Goal: Information Seeking & Learning: Check status

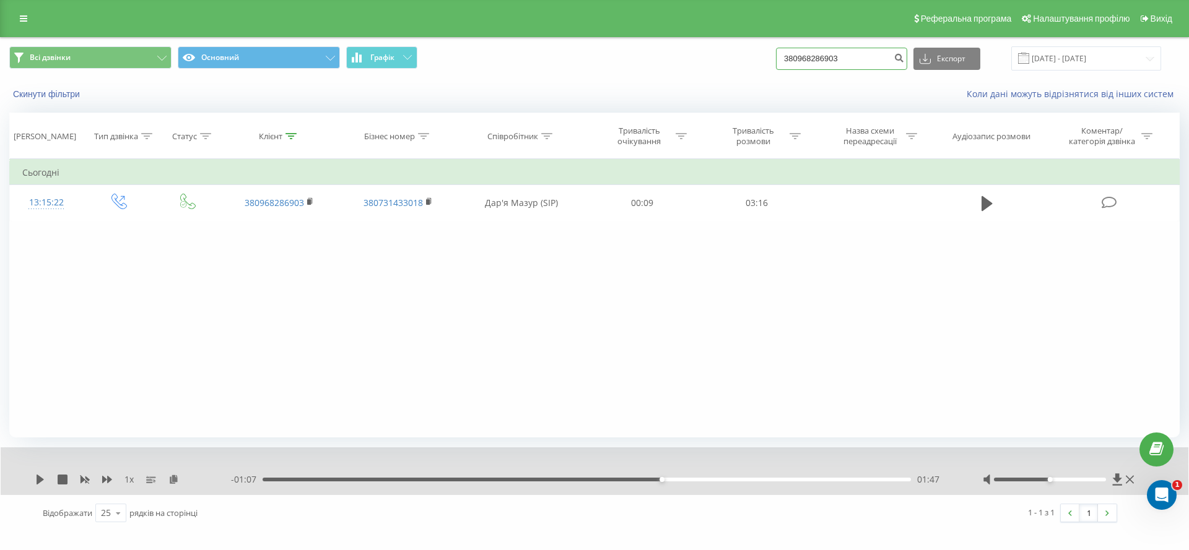
click at [828, 58] on input "380968286903" at bounding box center [841, 59] width 131 height 22
paste input "67702843"
type input "380677028433"
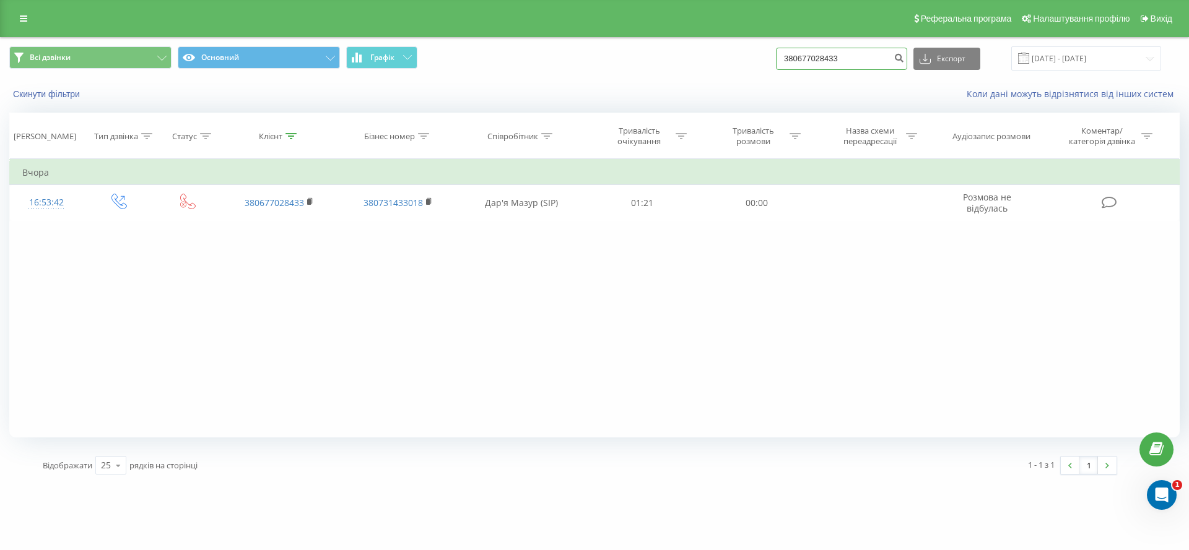
click at [828, 63] on input "380677028433" at bounding box center [841, 59] width 131 height 22
click at [832, 52] on input "380677028433" at bounding box center [841, 59] width 131 height 22
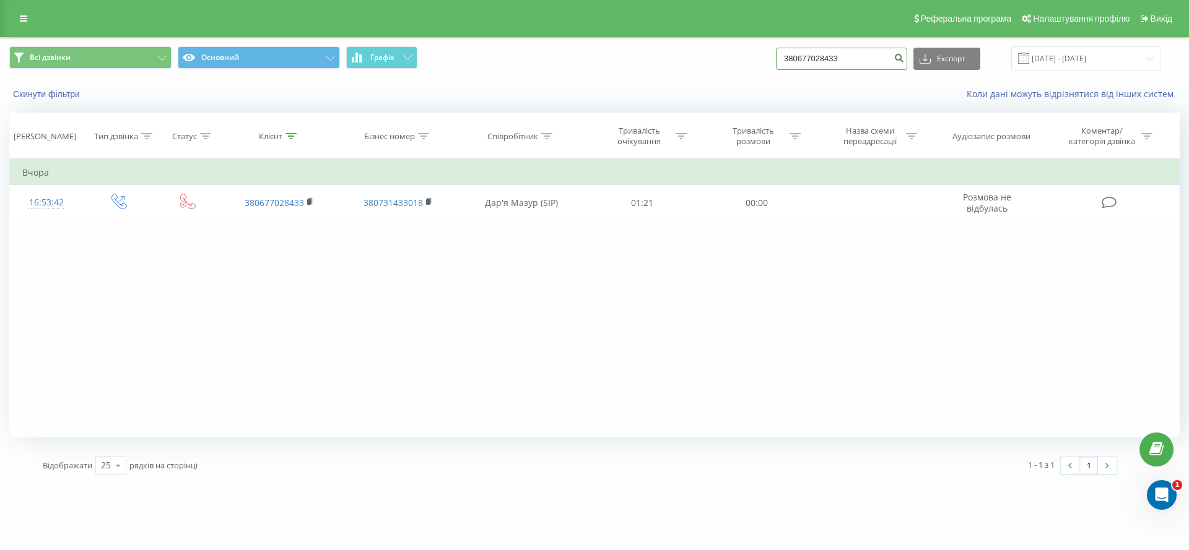
paste input "501885352"
type input "380501885352"
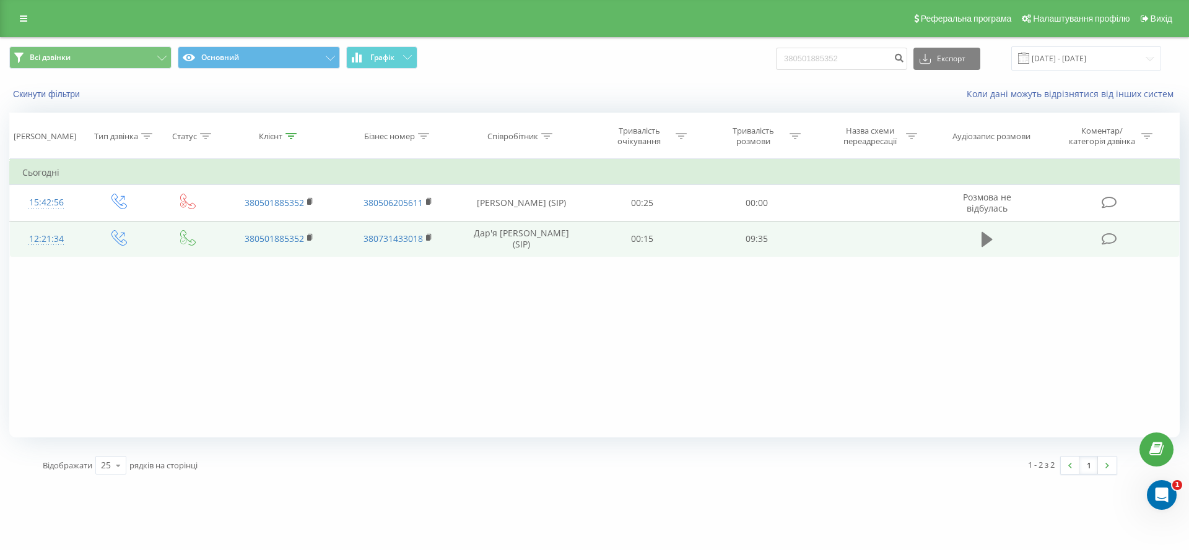
click at [989, 241] on icon at bounding box center [986, 239] width 11 height 17
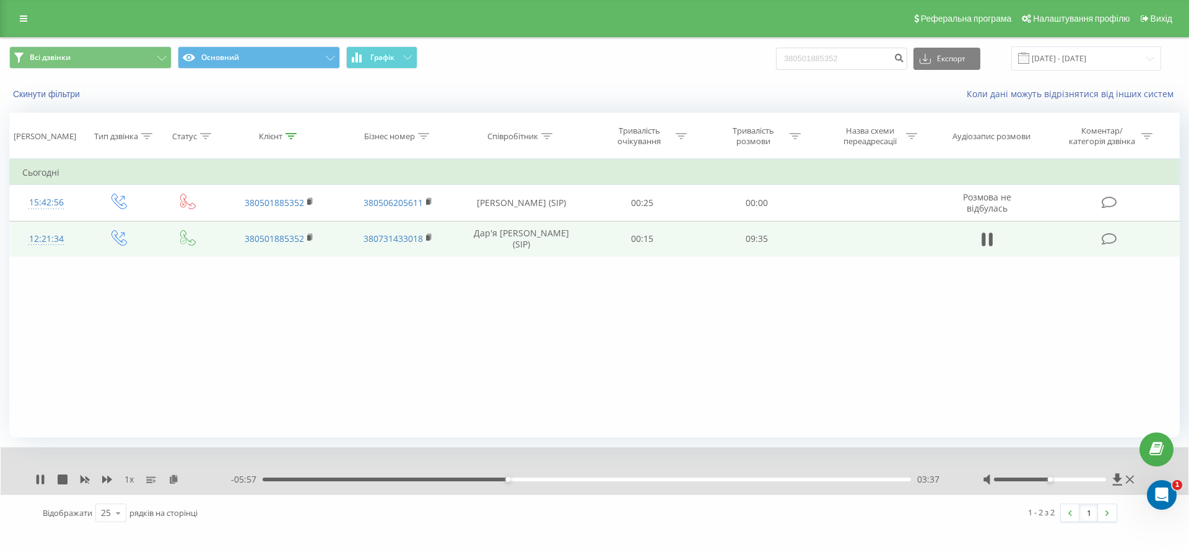
click at [452, 481] on div "03:37" at bounding box center [587, 480] width 648 height 4
click at [40, 475] on icon at bounding box center [40, 480] width 10 height 10
